Goal: Navigation & Orientation: Find specific page/section

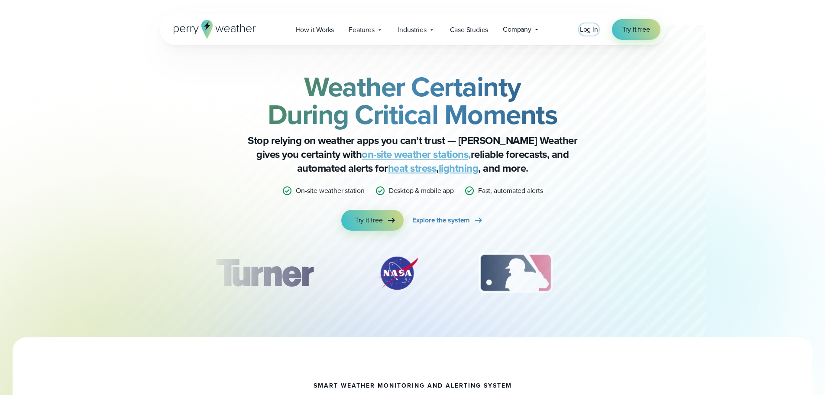
click at [588, 31] on span "Log in" at bounding box center [589, 29] width 18 height 10
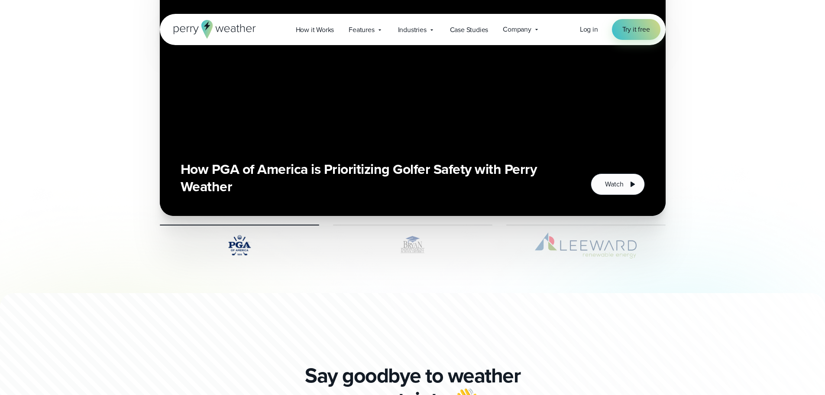
scroll to position [2166, 0]
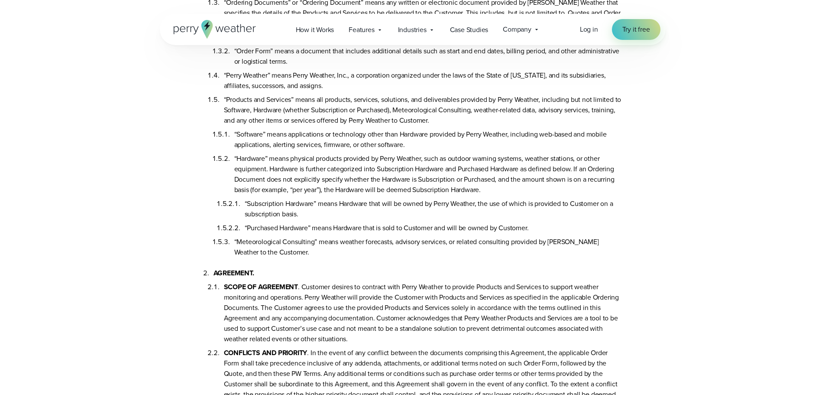
scroll to position [173, 0]
click at [524, 30] on span "Company" at bounding box center [517, 29] width 29 height 10
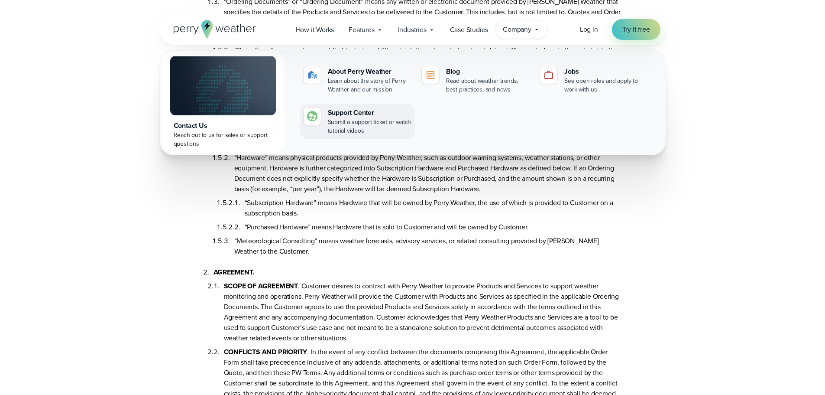
click at [358, 111] on div "Support Center" at bounding box center [370, 112] width 84 height 10
